Goal: Task Accomplishment & Management: Use online tool/utility

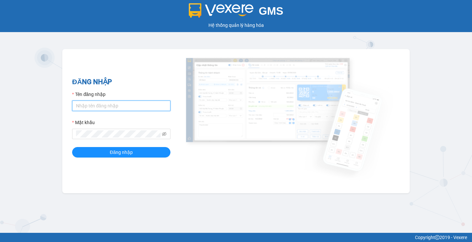
click at [133, 107] on input "Tên đăng nhập" at bounding box center [121, 106] width 98 height 10
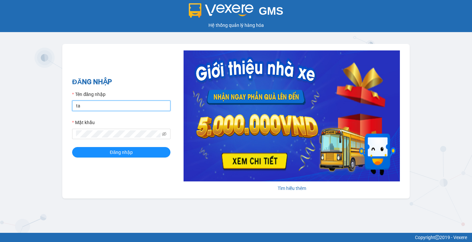
type input "tandung.minhquoc"
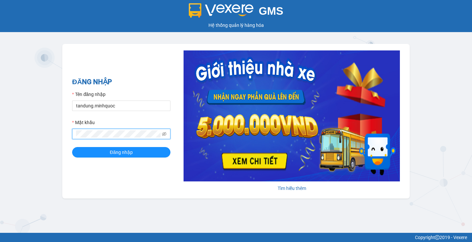
click at [72, 147] on button "Đăng nhập" at bounding box center [121, 152] width 98 height 10
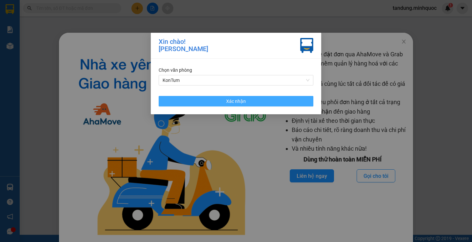
click at [288, 96] on button "Xác nhận" at bounding box center [235, 101] width 155 height 10
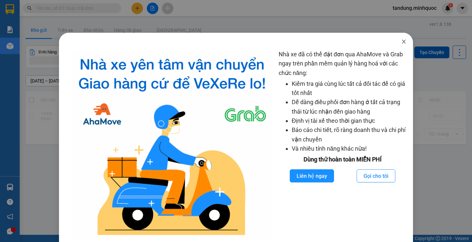
click at [401, 40] on icon "close" at bounding box center [403, 41] width 5 height 5
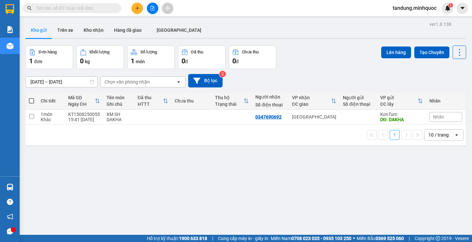
click at [155, 10] on button at bounding box center [152, 8] width 11 height 11
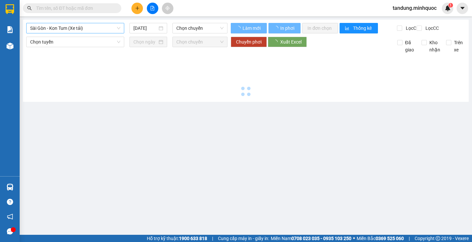
click at [93, 30] on span "Sài Gòn - Kon Tum (Xe tải)" at bounding box center [75, 28] width 90 height 10
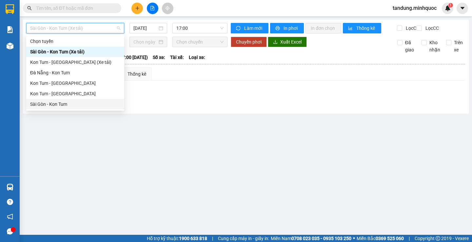
click at [65, 102] on div "Sài Gòn - Kon Tum" at bounding box center [75, 104] width 90 height 7
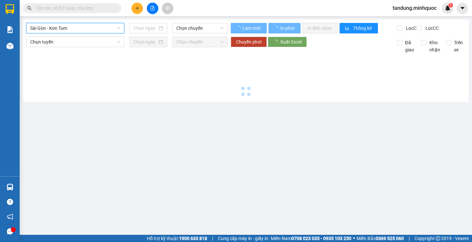
type input "[DATE]"
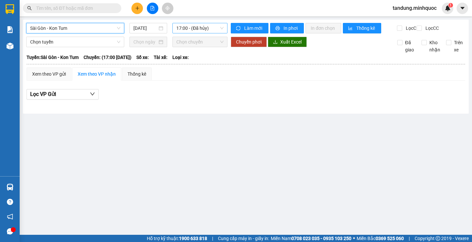
click at [217, 26] on span "17:00 - (Đã hủy)" at bounding box center [199, 28] width 47 height 10
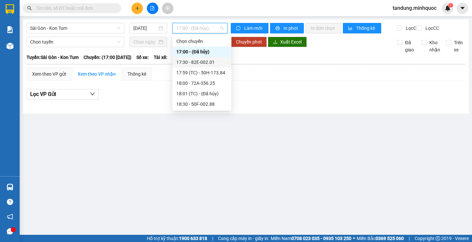
click at [215, 62] on div "17:30 - 82E-002.01" at bounding box center [201, 62] width 51 height 7
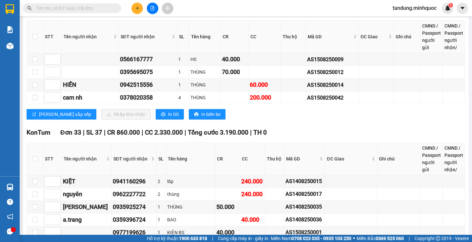
scroll to position [196, 0]
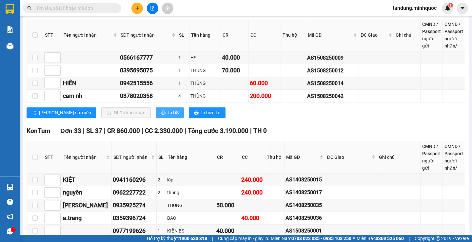
click at [168, 116] on span "In DS" at bounding box center [173, 112] width 10 height 7
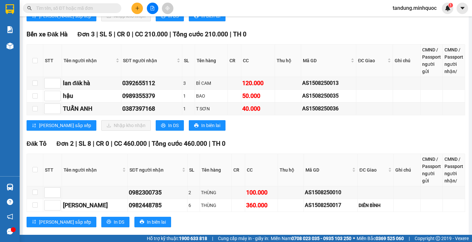
scroll to position [786, 0]
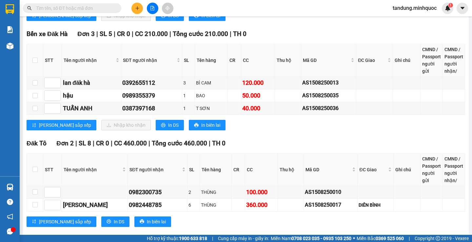
click at [125, 130] on div "[PERSON_NAME] sắp xếp Nhập kho nhận In DS In biên lai" at bounding box center [246, 125] width 438 height 10
click at [124, 130] on div "[PERSON_NAME] sắp xếp Nhập kho nhận In DS In biên lai" at bounding box center [246, 125] width 438 height 10
click at [168, 129] on span "In DS" at bounding box center [173, 124] width 10 height 7
click at [114, 225] on span "In DS" at bounding box center [119, 221] width 10 height 7
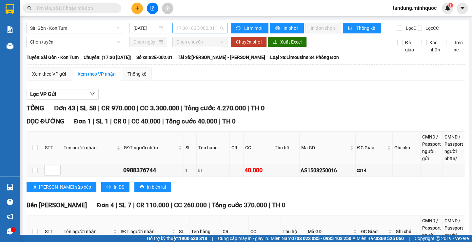
click at [198, 26] on span "17:30 - 82E-002.01" at bounding box center [199, 28] width 47 height 10
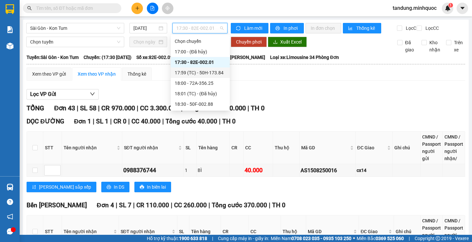
click at [205, 74] on div "17:59 (TC) - 50H-173.84" at bounding box center [200, 72] width 51 height 7
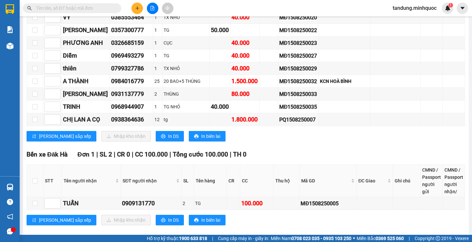
scroll to position [244, 0]
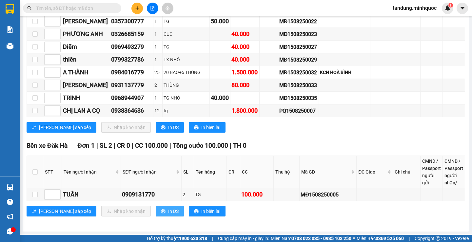
click at [168, 211] on span "In DS" at bounding box center [173, 211] width 10 height 7
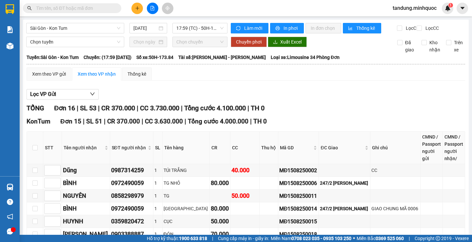
click at [201, 33] on div "Sài Gòn - Kon Tum [DATE] 17:59 (TC) - 50H-173.84" at bounding box center [126, 28] width 201 height 10
click at [208, 24] on span "17:59 (TC) - 50H-173.84" at bounding box center [199, 28] width 47 height 10
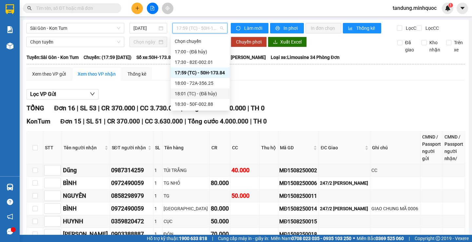
click at [208, 89] on div "18:01 (TC) - (Đã hủy)" at bounding box center [200, 93] width 59 height 10
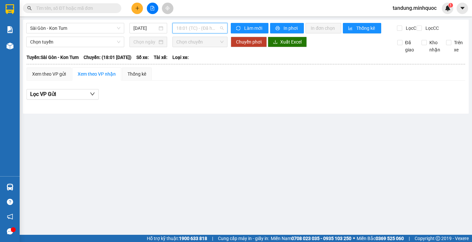
click at [207, 28] on span "18:01 (TC) - (Đã hủy)" at bounding box center [199, 28] width 47 height 10
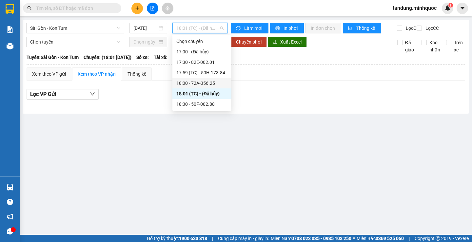
click at [212, 85] on div "18:00 - 72A-356.25" at bounding box center [201, 83] width 51 height 7
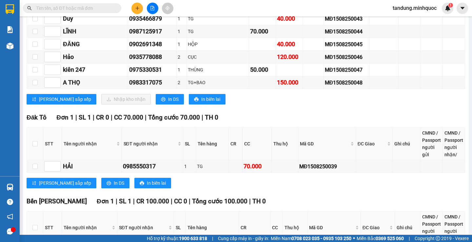
scroll to position [448, 0]
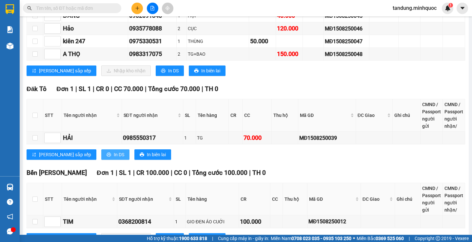
click at [114, 158] on span "In DS" at bounding box center [119, 154] width 10 height 7
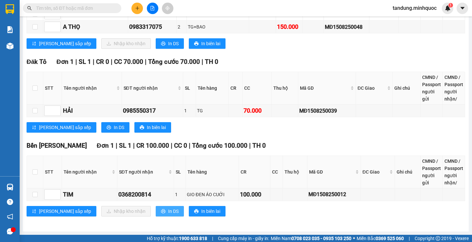
click at [168, 210] on span "In DS" at bounding box center [173, 211] width 10 height 7
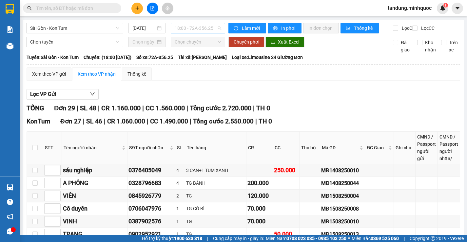
click at [204, 26] on span "18:00 - 72A-356.25" at bounding box center [198, 28] width 47 height 10
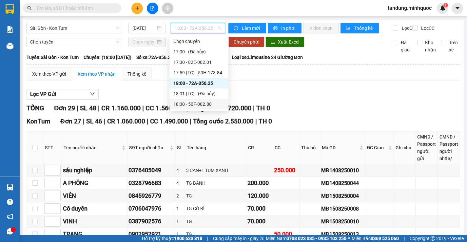
click at [200, 106] on div "18:30 - 50F-002.88" at bounding box center [198, 104] width 51 height 7
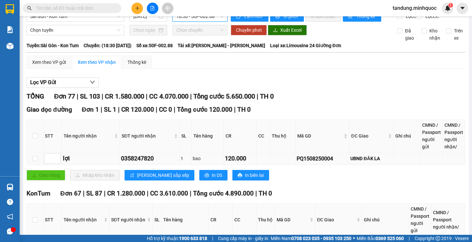
scroll to position [33, 0]
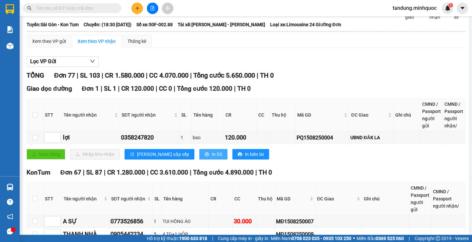
click at [199, 155] on button "In DS" at bounding box center [213, 154] width 28 height 10
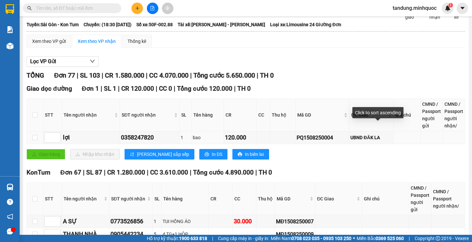
drag, startPoint x: 126, startPoint y: 218, endPoint x: 136, endPoint y: 214, distance: 10.3
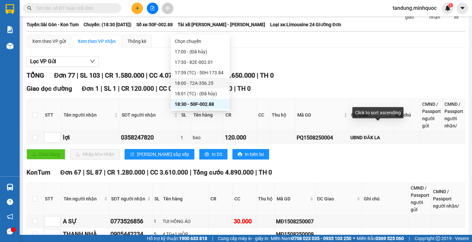
click at [213, 84] on div "18:00 - 72A-356.25" at bounding box center [200, 83] width 51 height 7
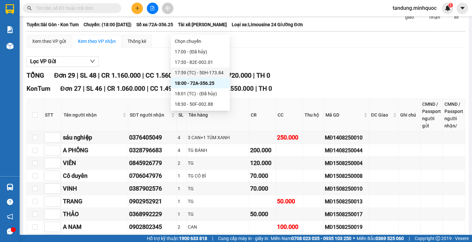
click at [212, 74] on div "17:59 (TC) - 50H-173.84" at bounding box center [200, 72] width 51 height 7
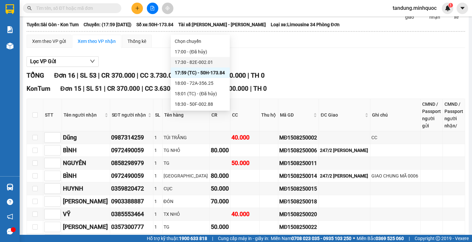
click at [210, 64] on div "17:30 - 82E-002.01" at bounding box center [200, 62] width 51 height 7
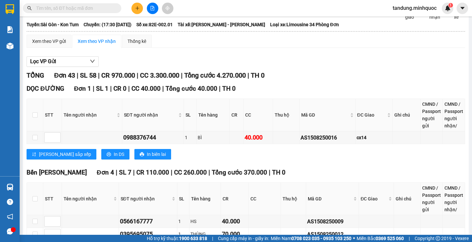
click at [413, 10] on span "tandung.minhquoc" at bounding box center [414, 8] width 54 height 8
click at [412, 21] on span "Đăng xuất" at bounding box center [416, 20] width 41 height 7
